Goal: Navigation & Orientation: Go to known website

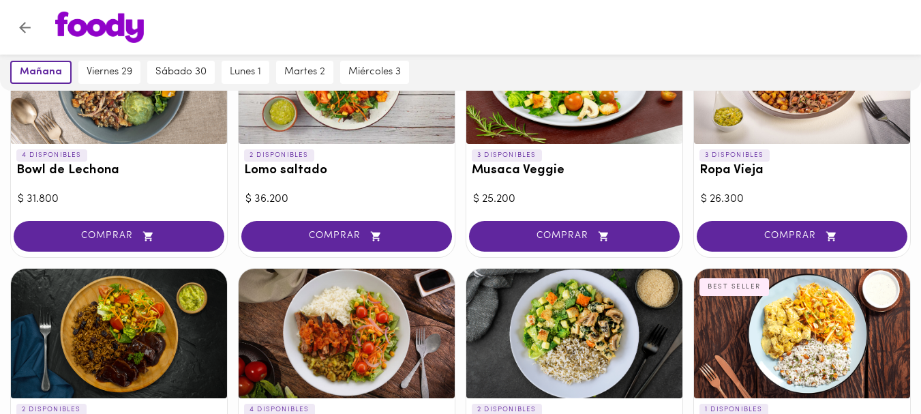
scroll to position [477, 0]
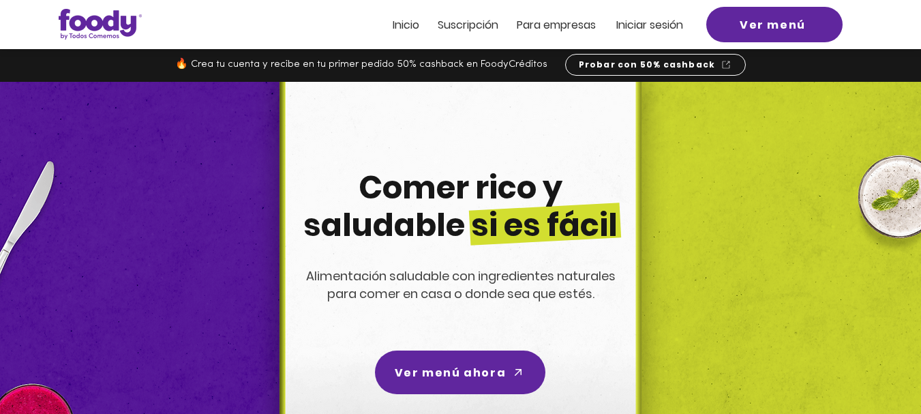
scroll to position [477, 0]
